Goal: Information Seeking & Learning: Compare options

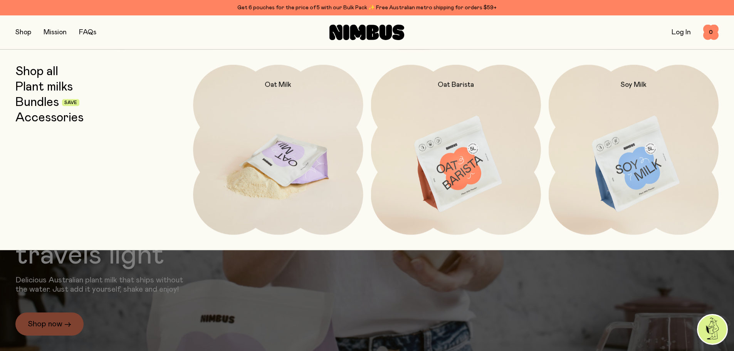
click at [255, 128] on img at bounding box center [278, 164] width 170 height 199
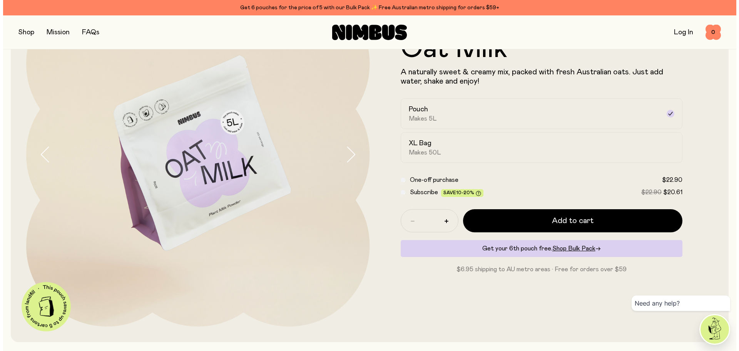
scroll to position [116, 0]
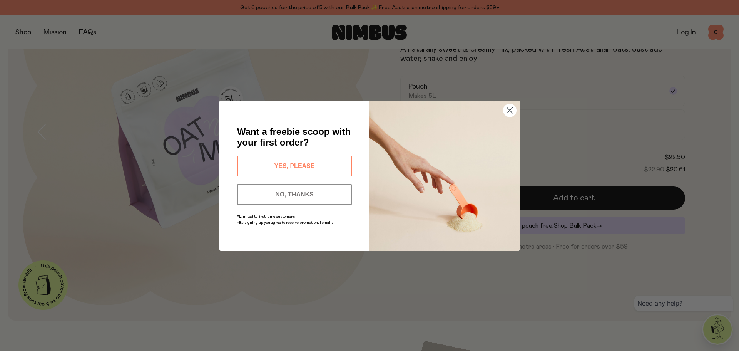
drag, startPoint x: 512, startPoint y: 109, endPoint x: 496, endPoint y: 104, distance: 16.1
click at [511, 109] on icon "Close dialog" at bounding box center [509, 110] width 13 height 13
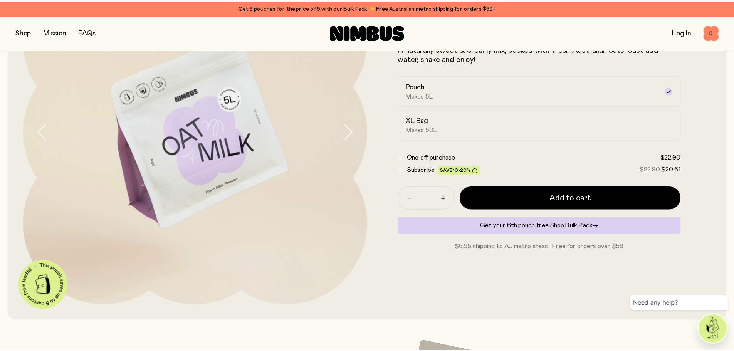
scroll to position [114, 0]
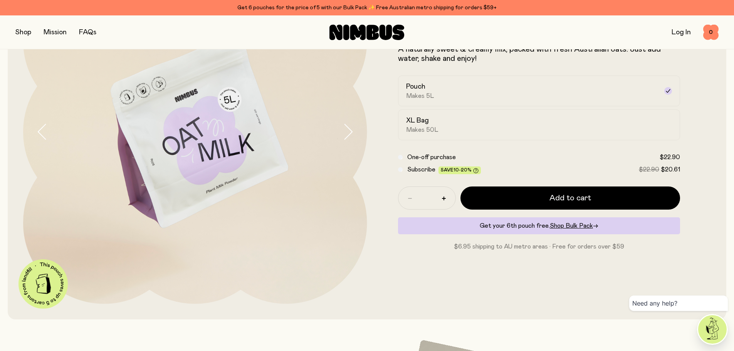
click at [25, 32] on button "button" at bounding box center [23, 32] width 16 height 11
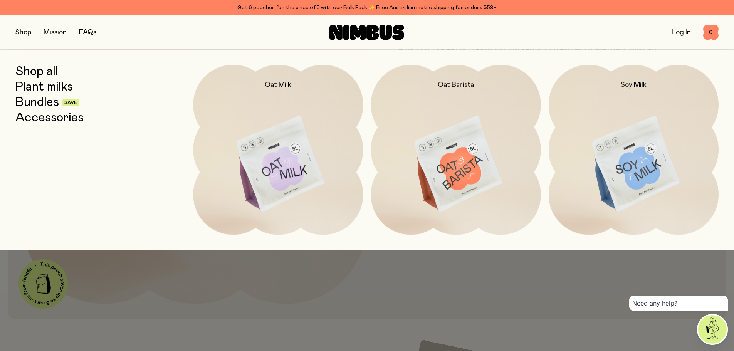
click at [34, 74] on link "Shop all" at bounding box center [36, 72] width 43 height 14
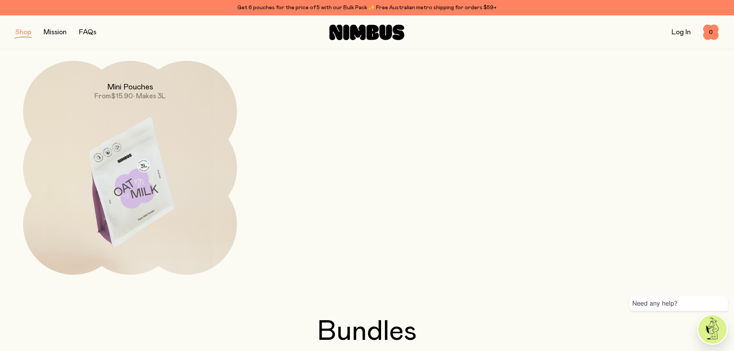
scroll to position [347, 0]
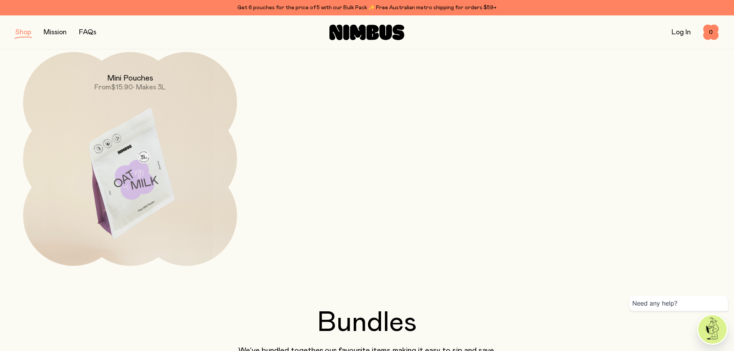
click at [190, 159] on img at bounding box center [130, 177] width 214 height 251
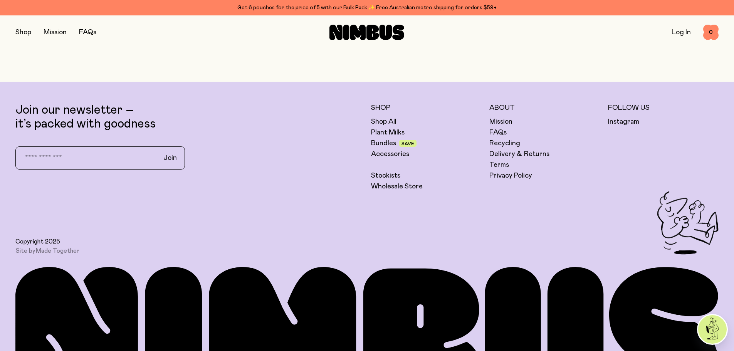
scroll to position [847, 0]
click at [516, 147] on link "Recycling" at bounding box center [504, 143] width 31 height 9
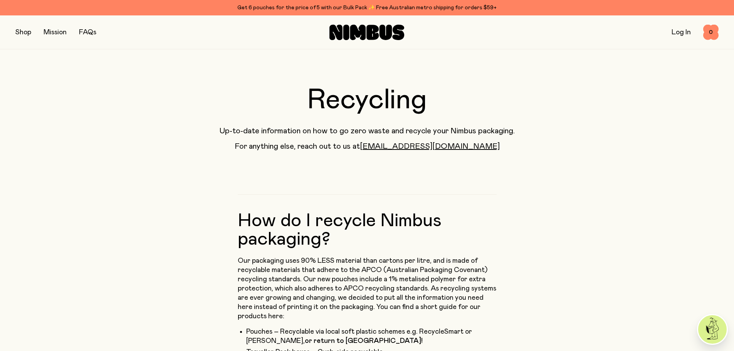
click at [23, 35] on button "button" at bounding box center [23, 32] width 16 height 11
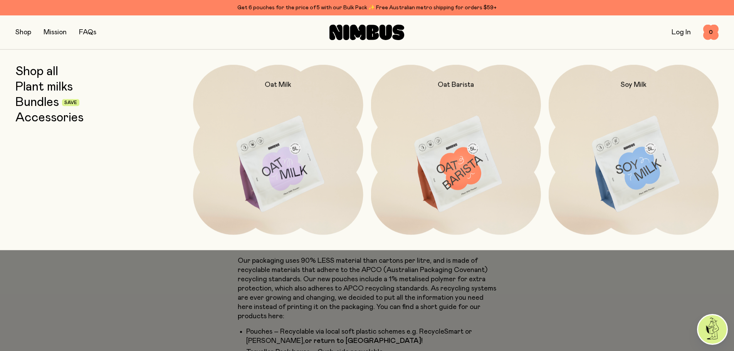
click at [40, 104] on link "Bundles" at bounding box center [37, 102] width 44 height 14
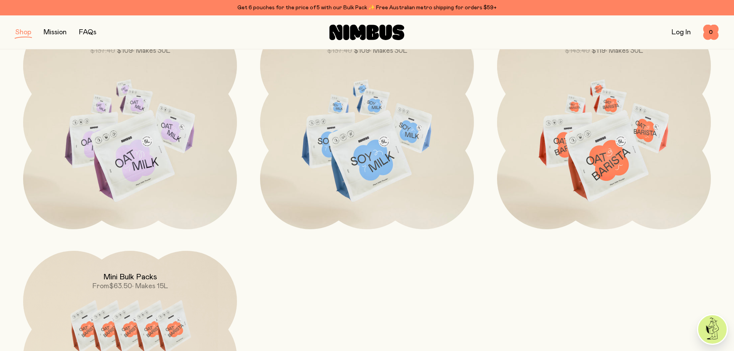
scroll to position [462, 0]
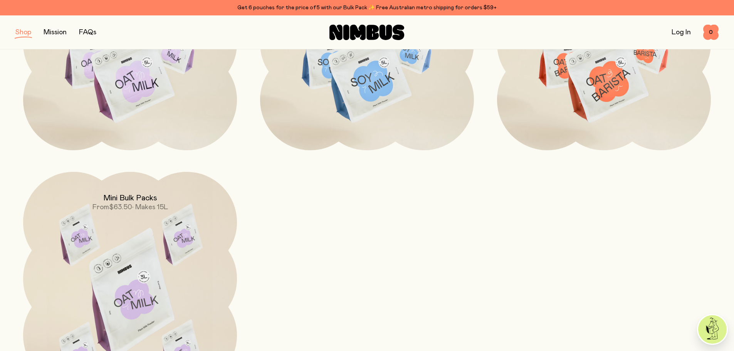
click at [201, 245] on img at bounding box center [130, 297] width 214 height 251
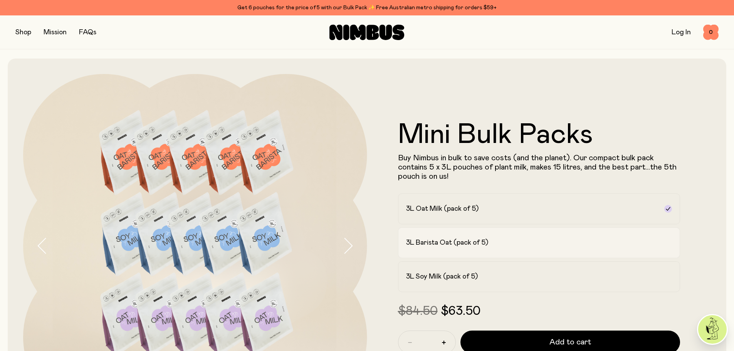
click at [505, 247] on div "3L Barista Oat (pack of 5)" at bounding box center [532, 242] width 252 height 9
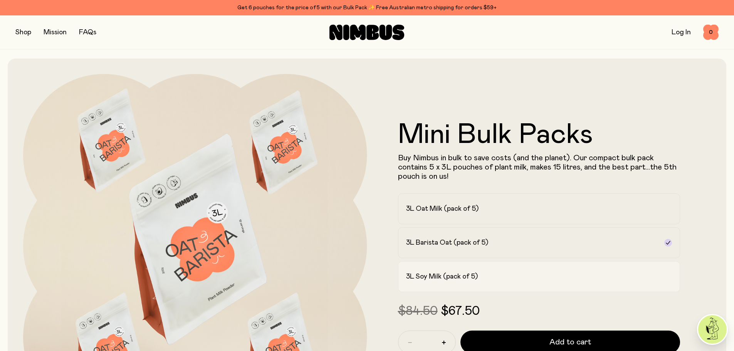
click at [513, 277] on div "3L Soy Milk (pack of 5)" at bounding box center [532, 276] width 252 height 9
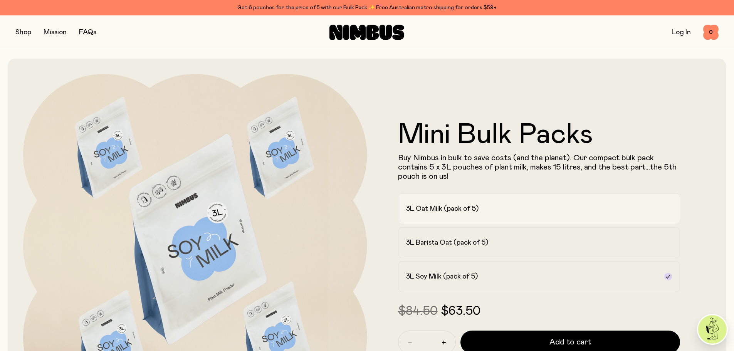
click at [493, 206] on div "3L Oat Milk (pack of 5)" at bounding box center [532, 208] width 252 height 9
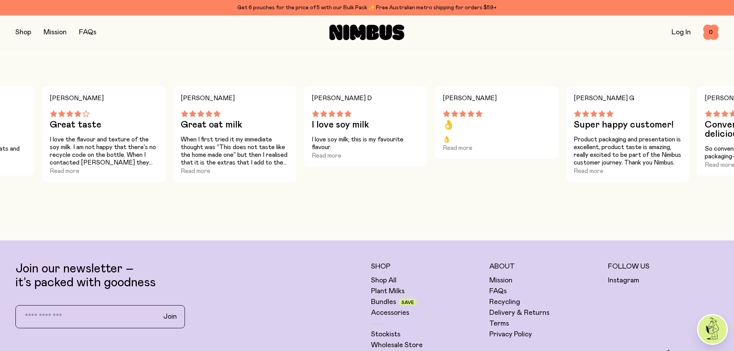
scroll to position [693, 0]
